Goal: Transaction & Acquisition: Purchase product/service

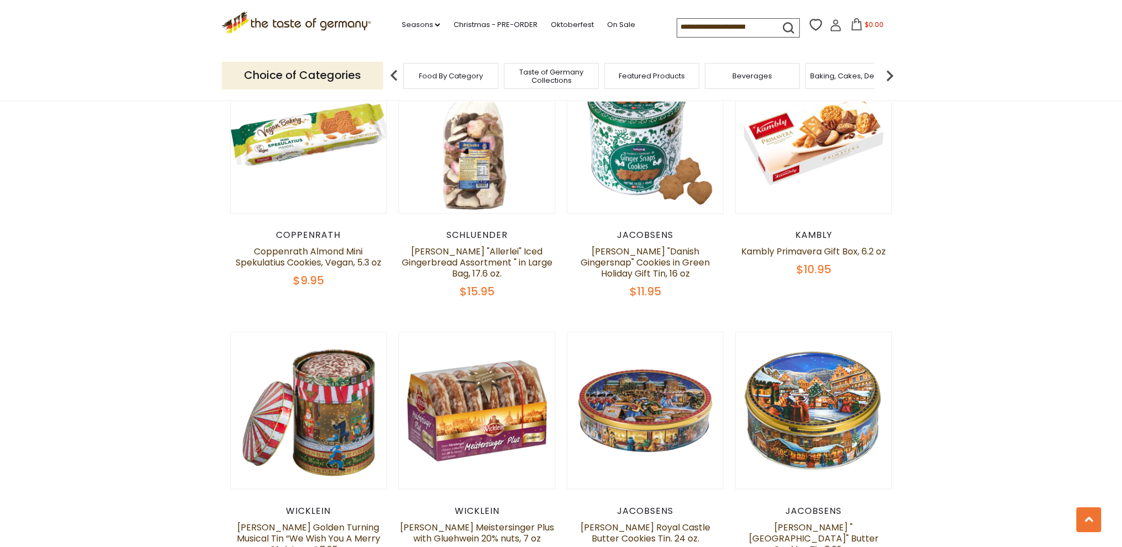
scroll to position [2594, 0]
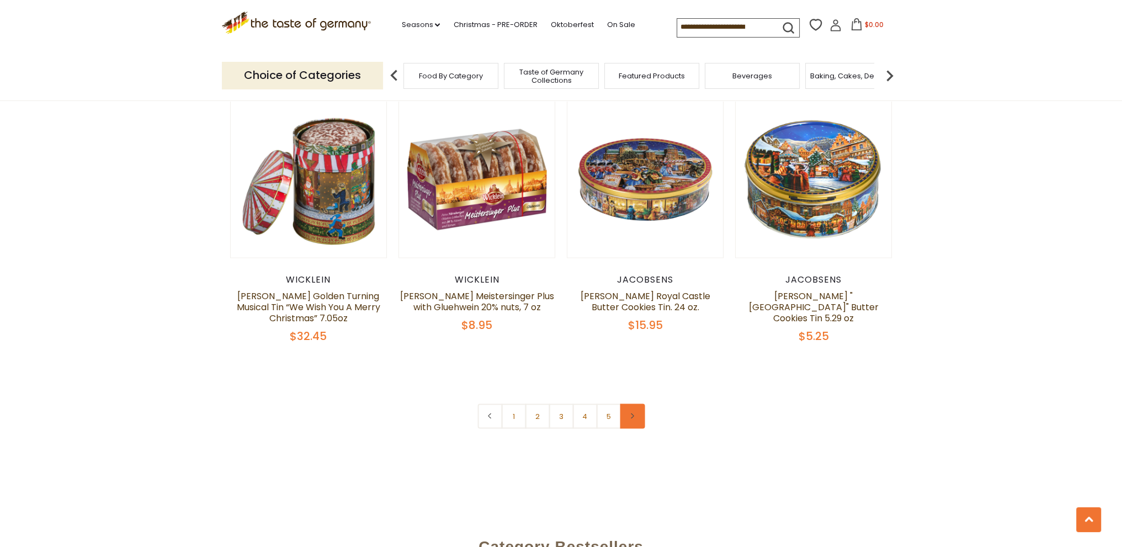
click at [634, 413] on icon at bounding box center [632, 416] width 7 height 6
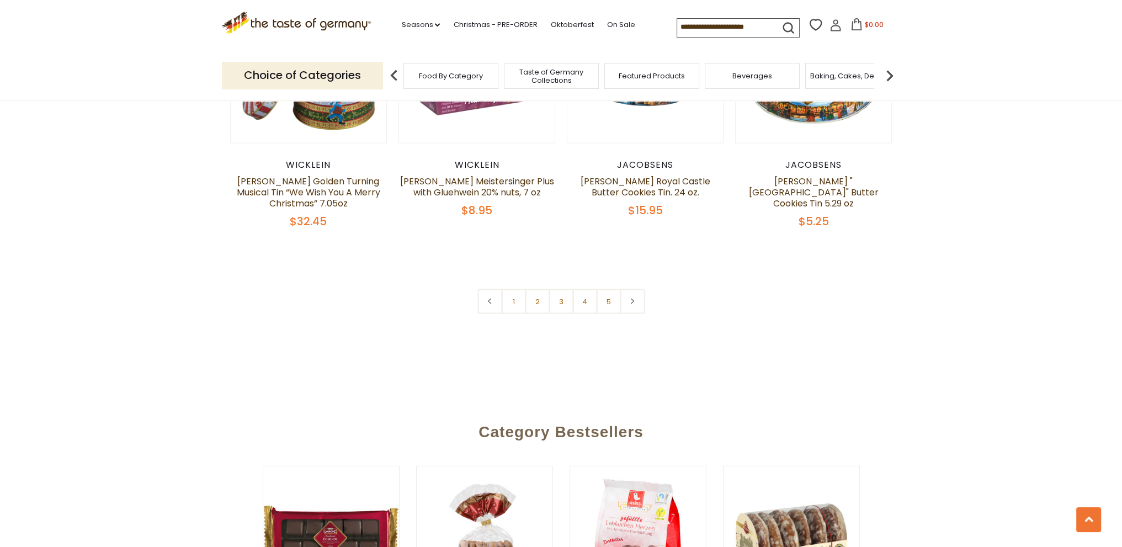
scroll to position [2759, 0]
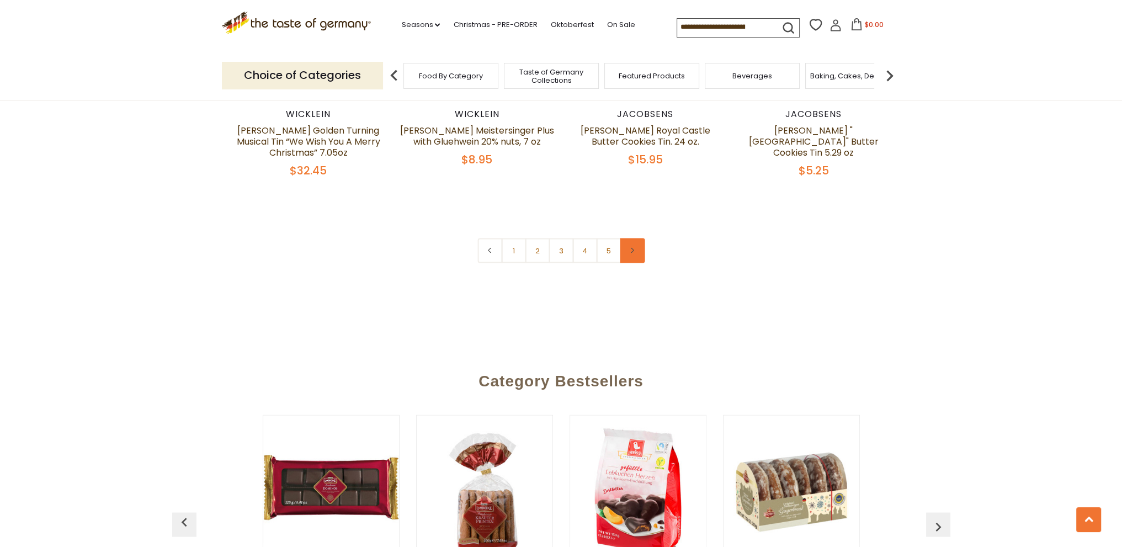
click at [636, 238] on link at bounding box center [632, 250] width 25 height 25
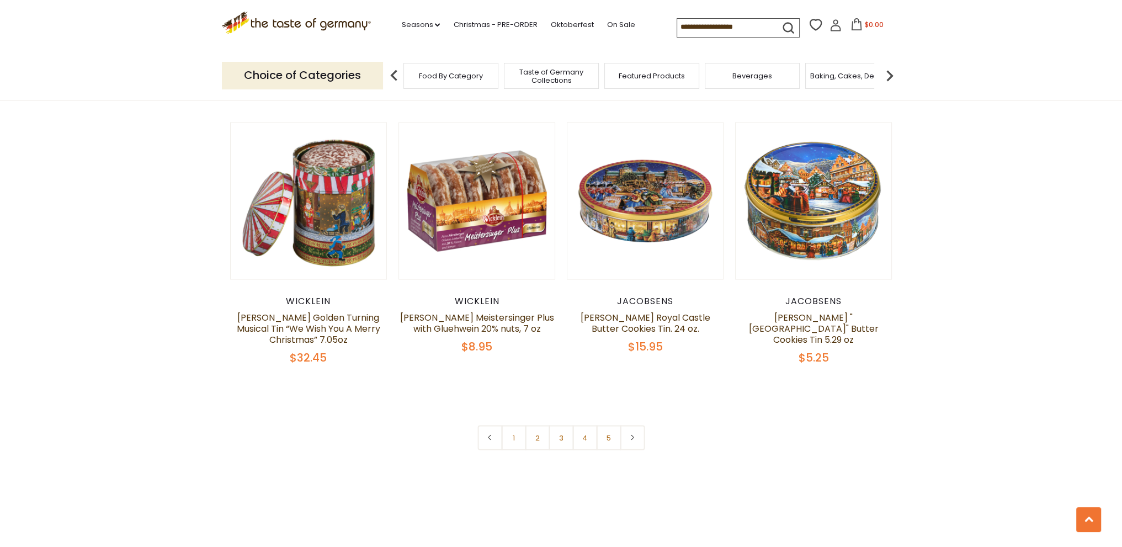
scroll to position [2594, 0]
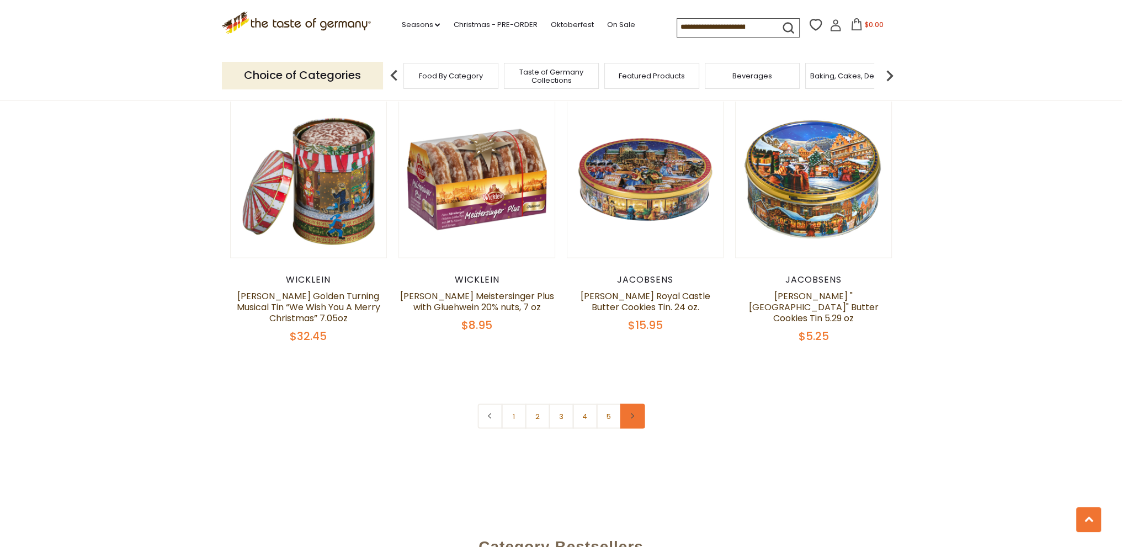
click at [631, 413] on icon at bounding box center [632, 416] width 7 height 6
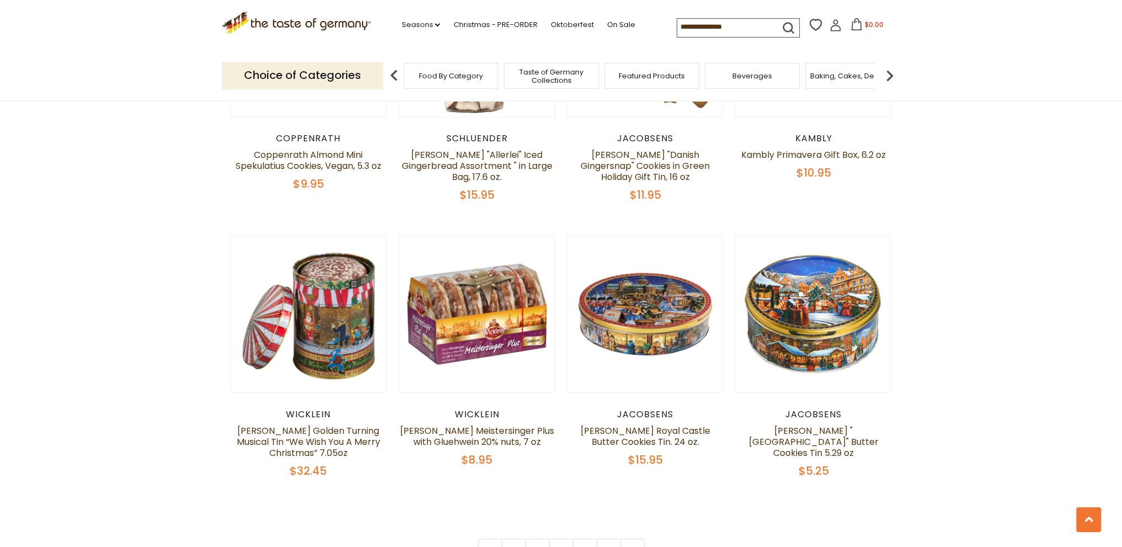
scroll to position [2483, 0]
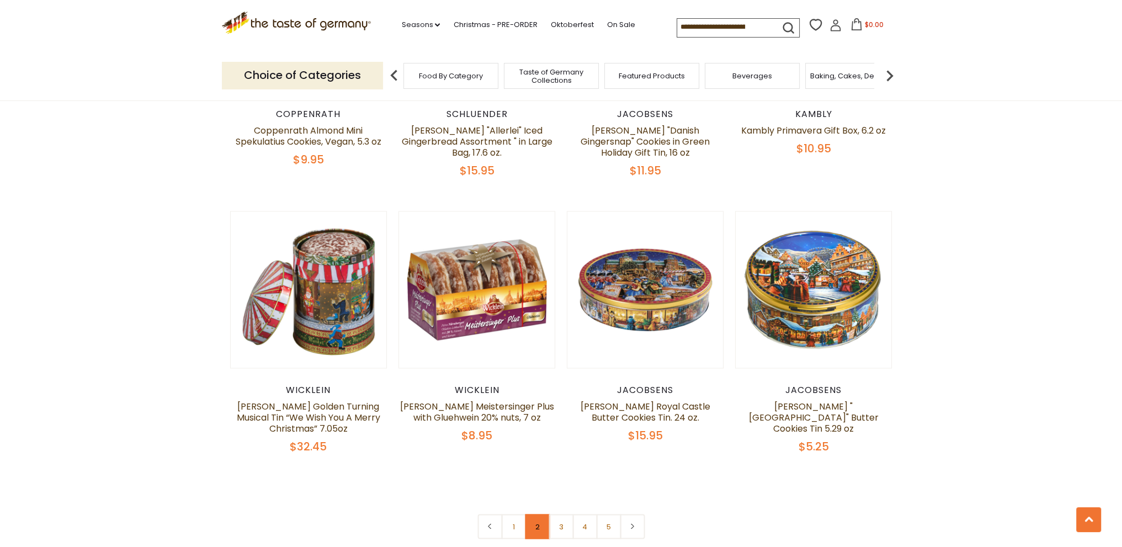
click at [542, 517] on link "2" at bounding box center [537, 526] width 25 height 25
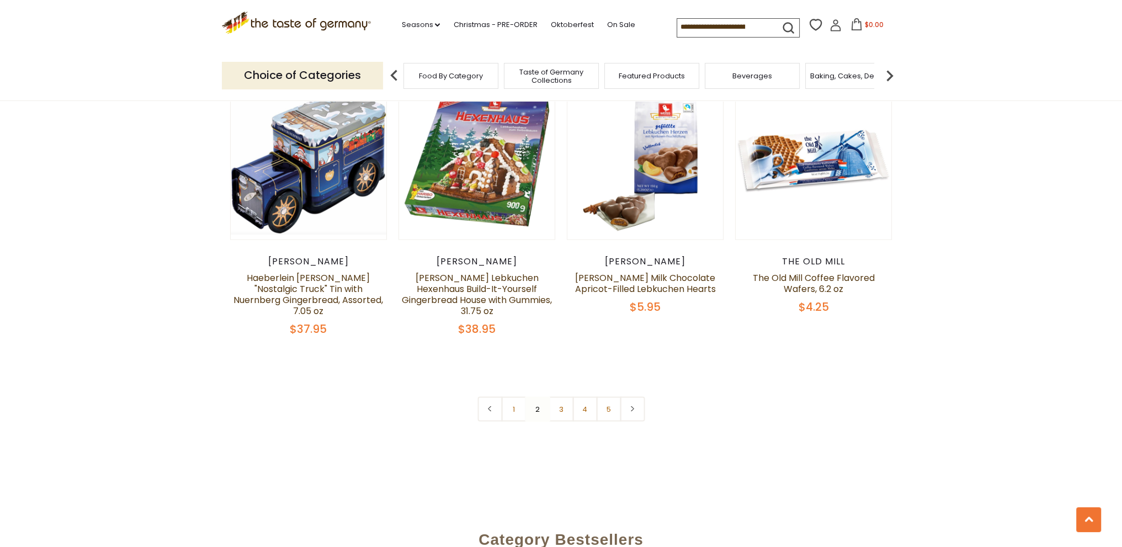
scroll to position [2635, 0]
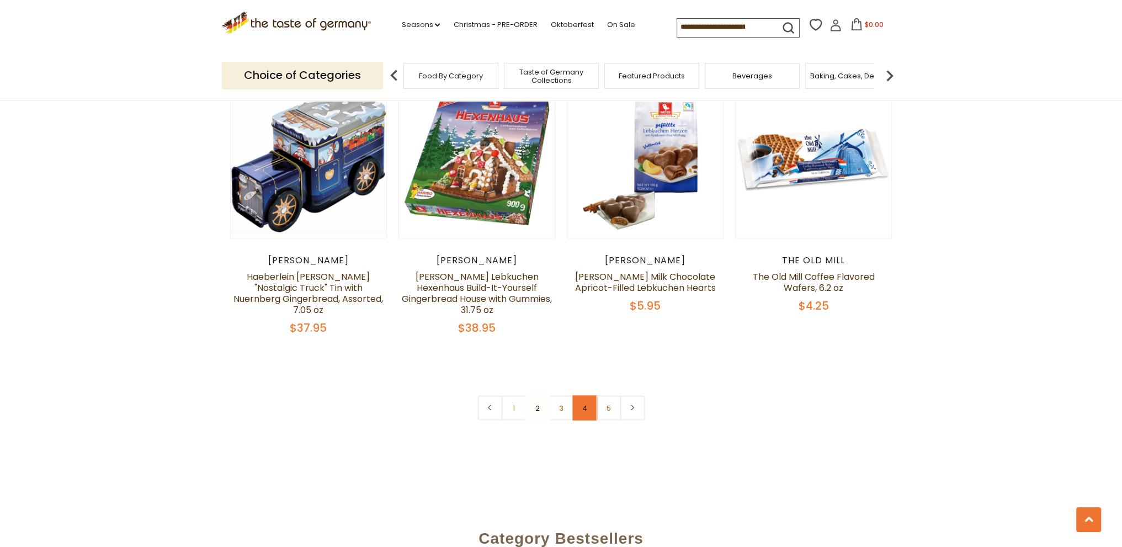
click at [584, 395] on link "4" at bounding box center [584, 407] width 25 height 25
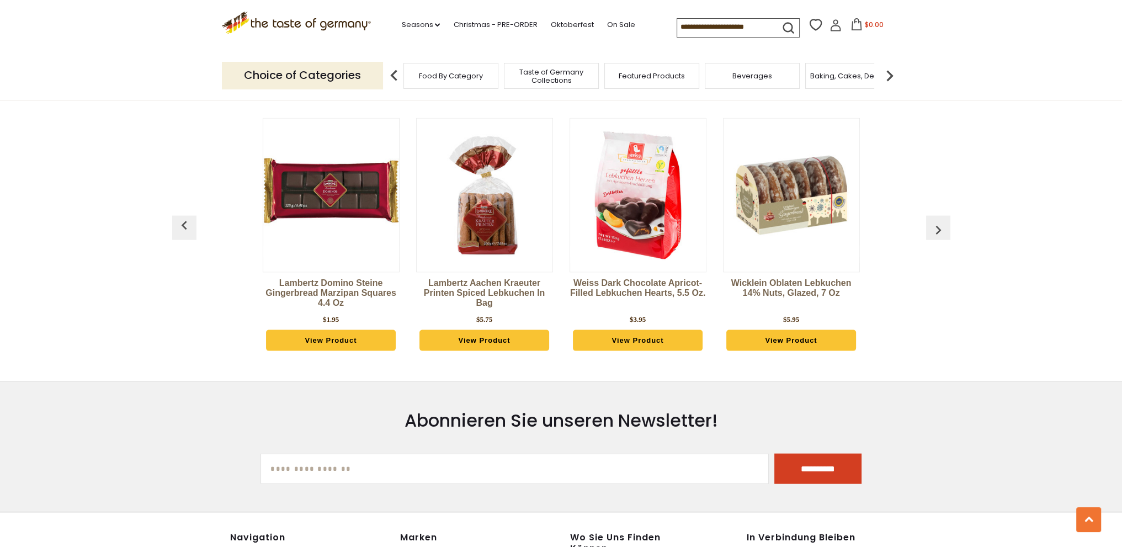
scroll to position [2825, 0]
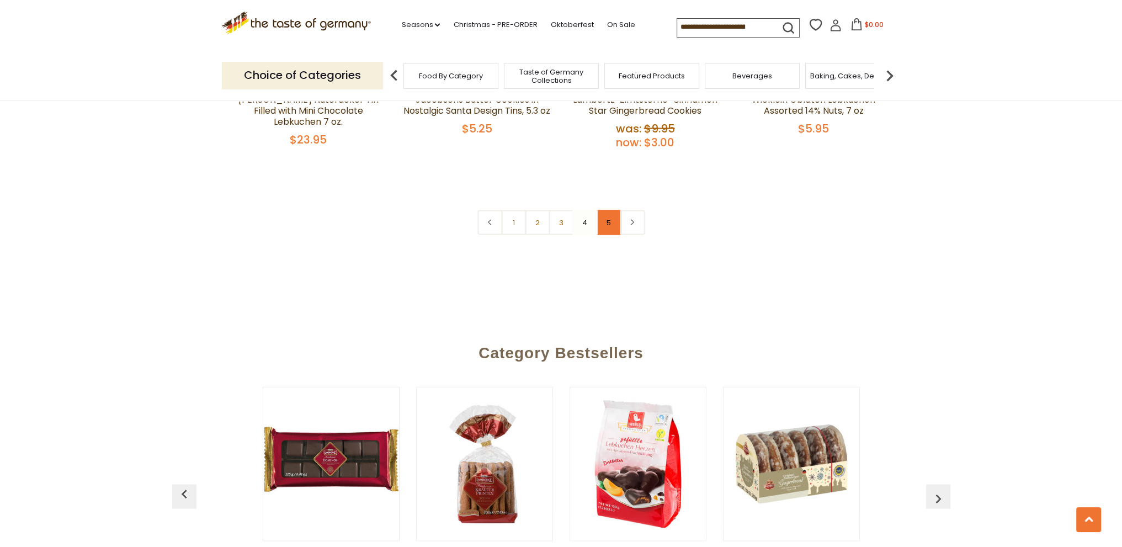
click at [610, 210] on link "5" at bounding box center [608, 222] width 25 height 25
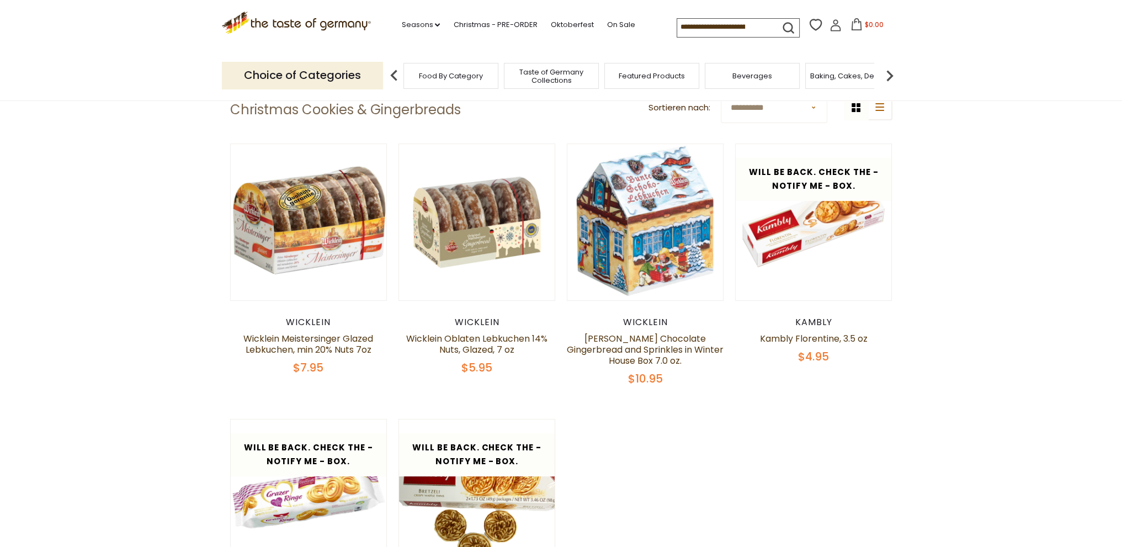
scroll to position [397, 0]
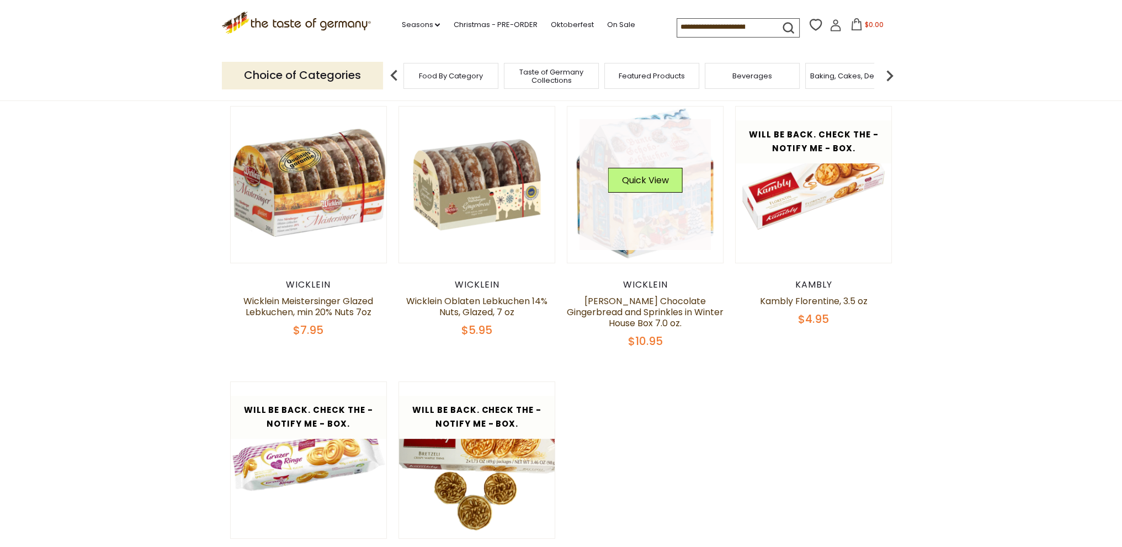
click at [662, 251] on img at bounding box center [645, 185] width 156 height 156
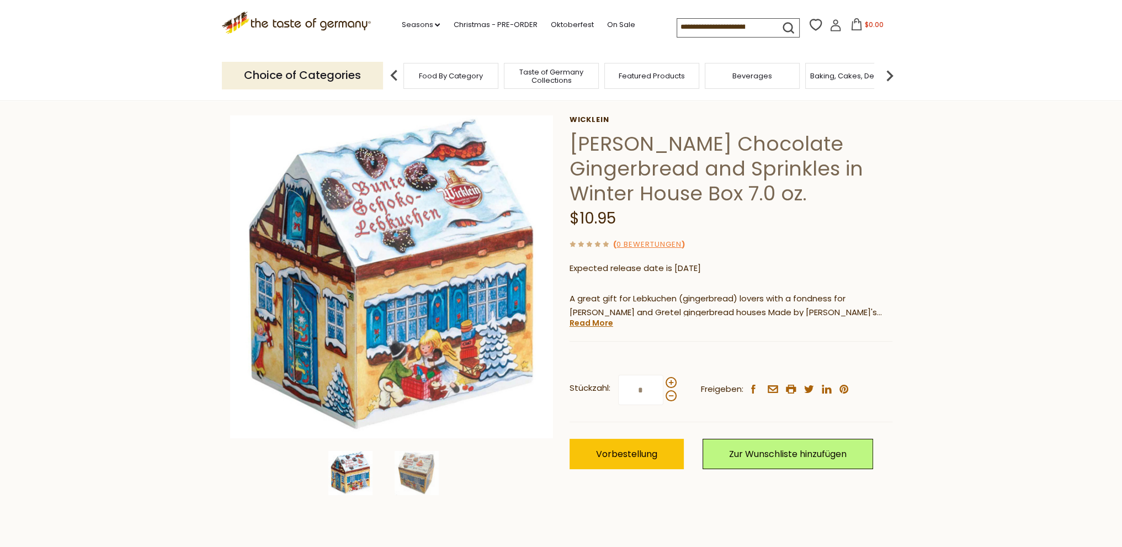
scroll to position [55, 0]
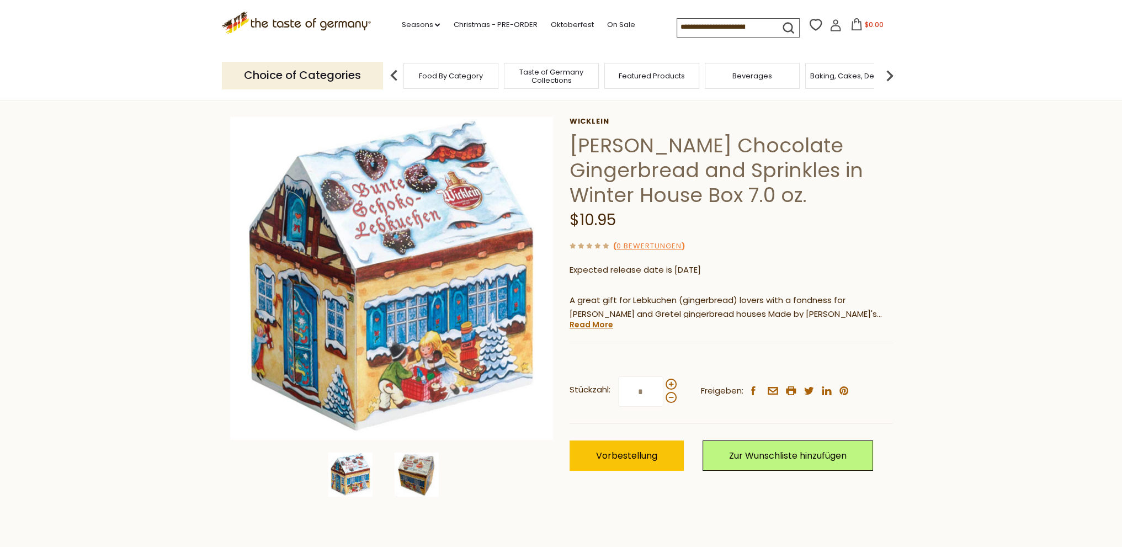
click at [411, 453] on img at bounding box center [417, 475] width 44 height 44
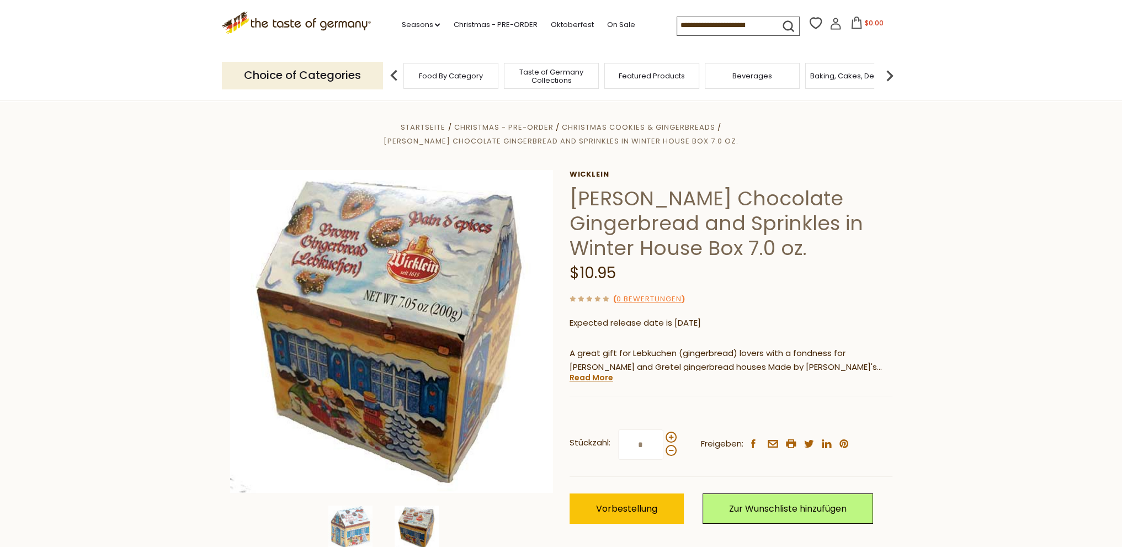
scroll to position [0, 0]
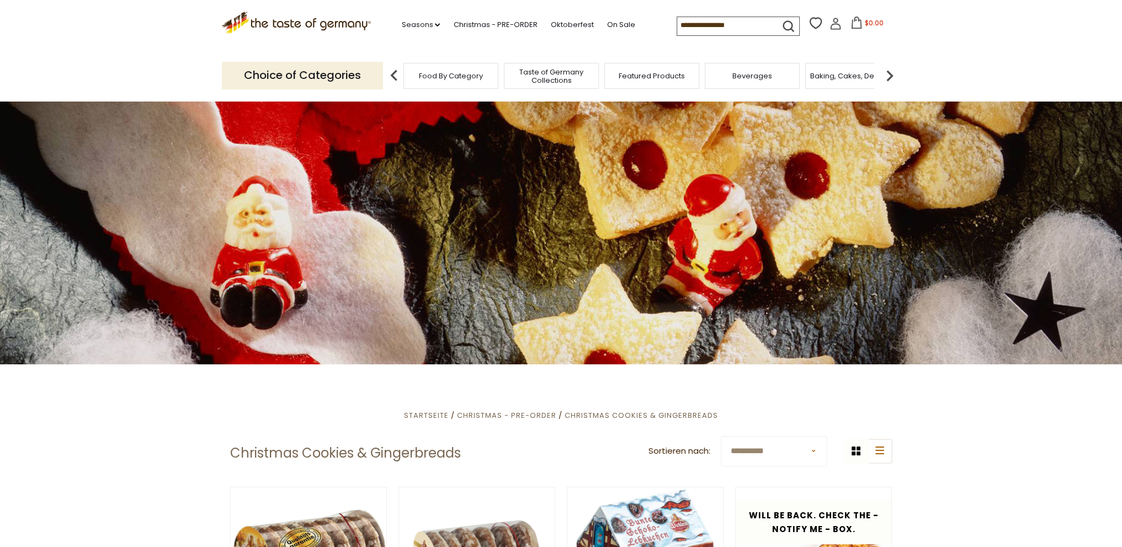
scroll to position [11, 0]
